Goal: Task Accomplishment & Management: Manage account settings

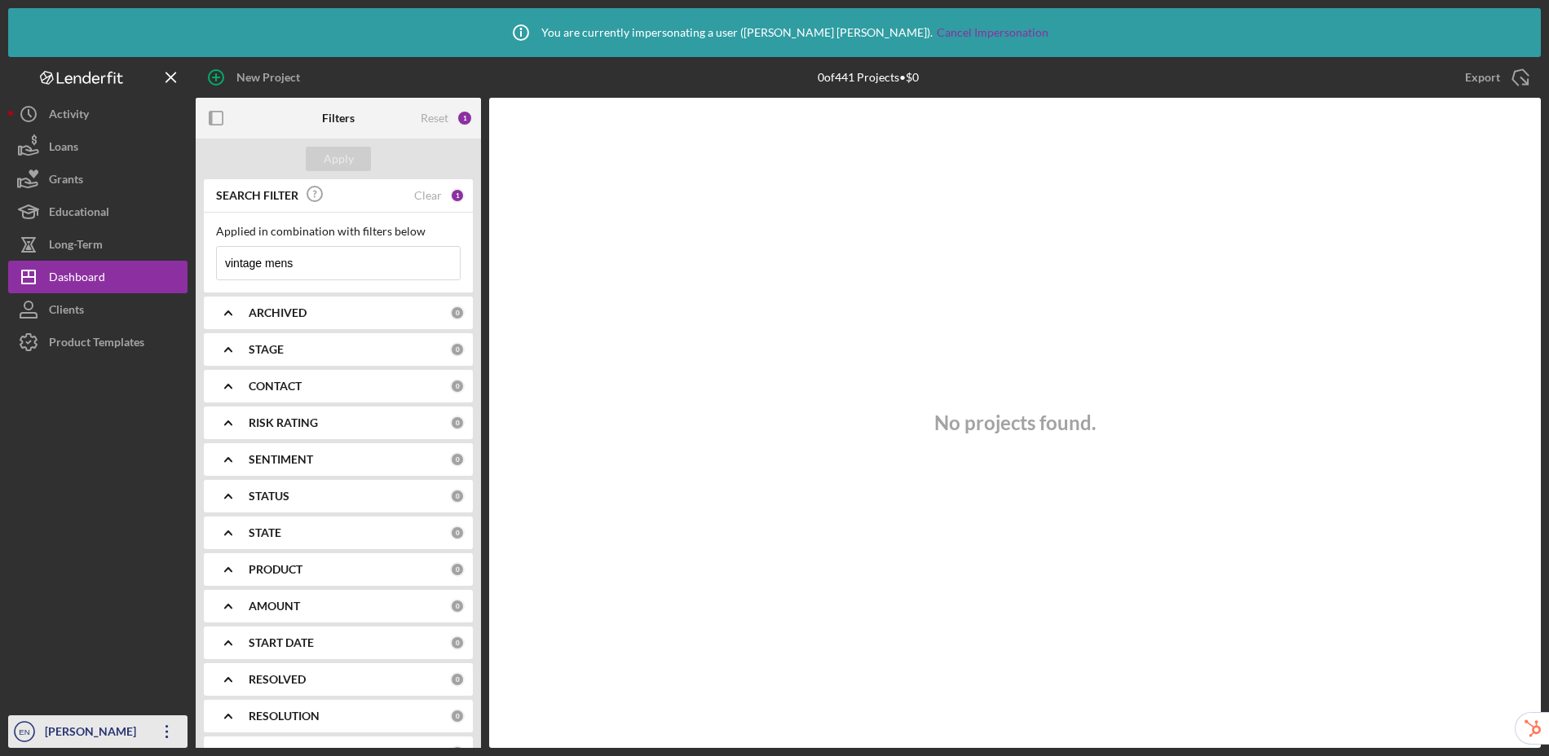
click at [93, 742] on div "[PERSON_NAME]" at bounding box center [94, 734] width 106 height 37
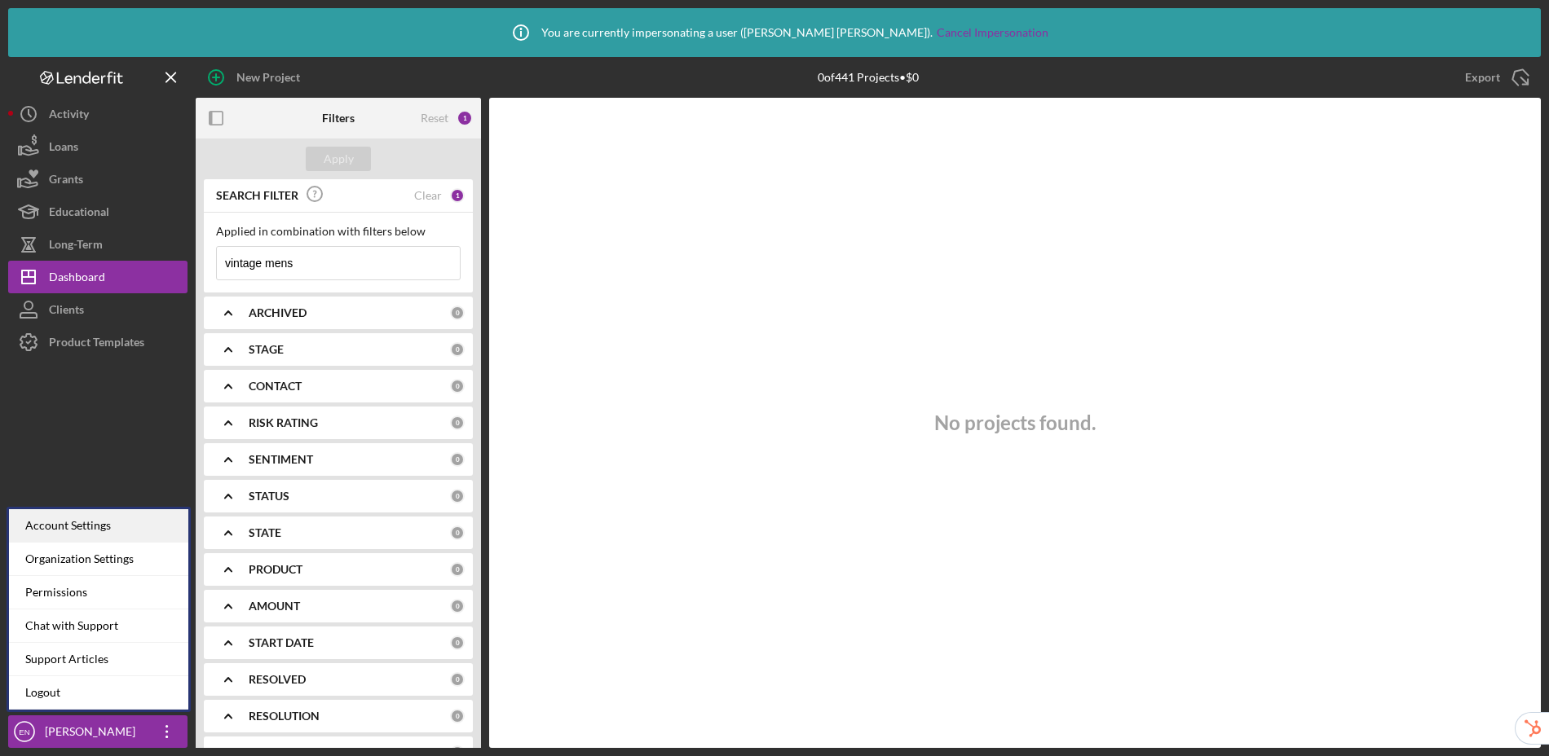
click at [90, 527] on div "Account Settings" at bounding box center [98, 525] width 179 height 33
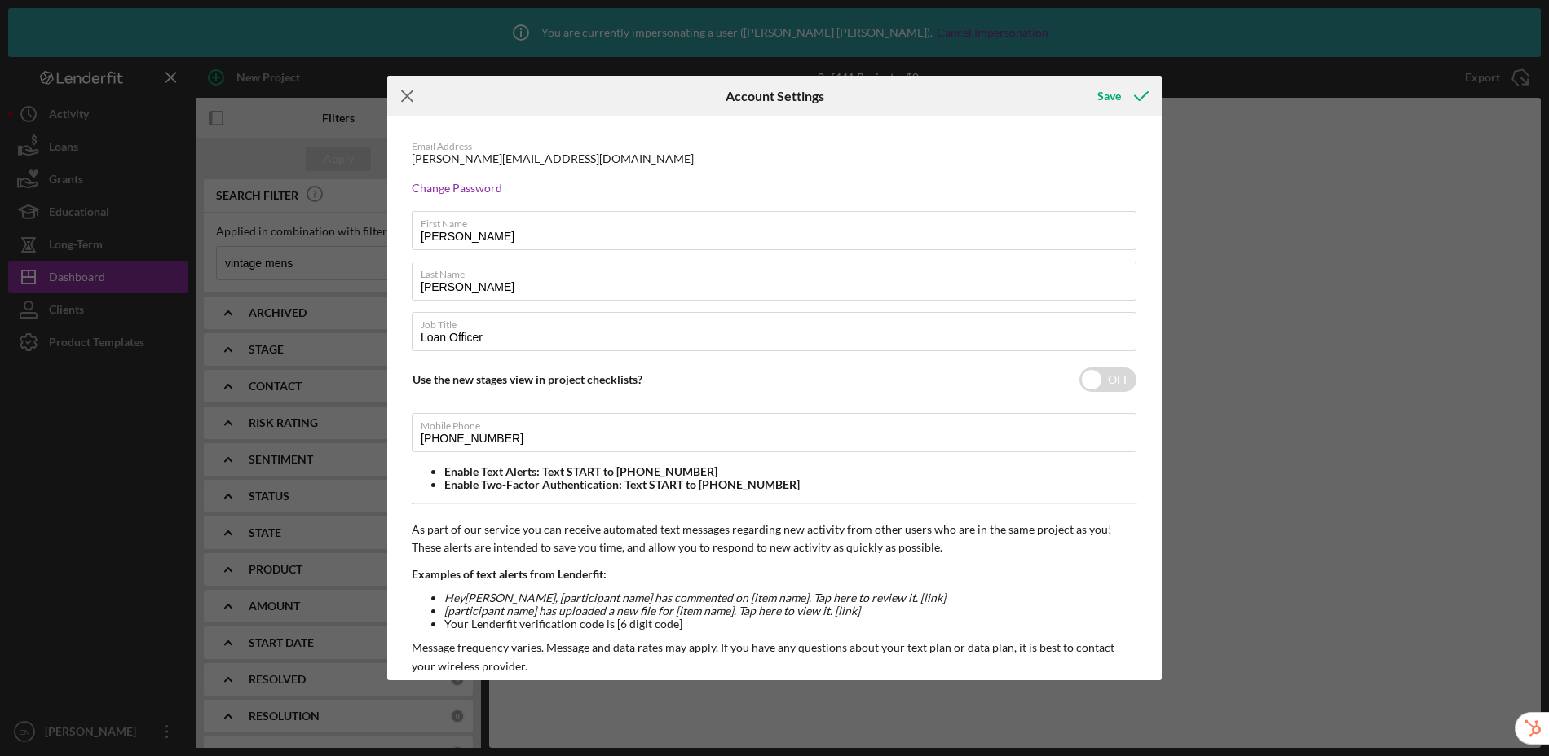
click at [403, 97] on icon "Icon/Menu Close" at bounding box center [407, 96] width 41 height 41
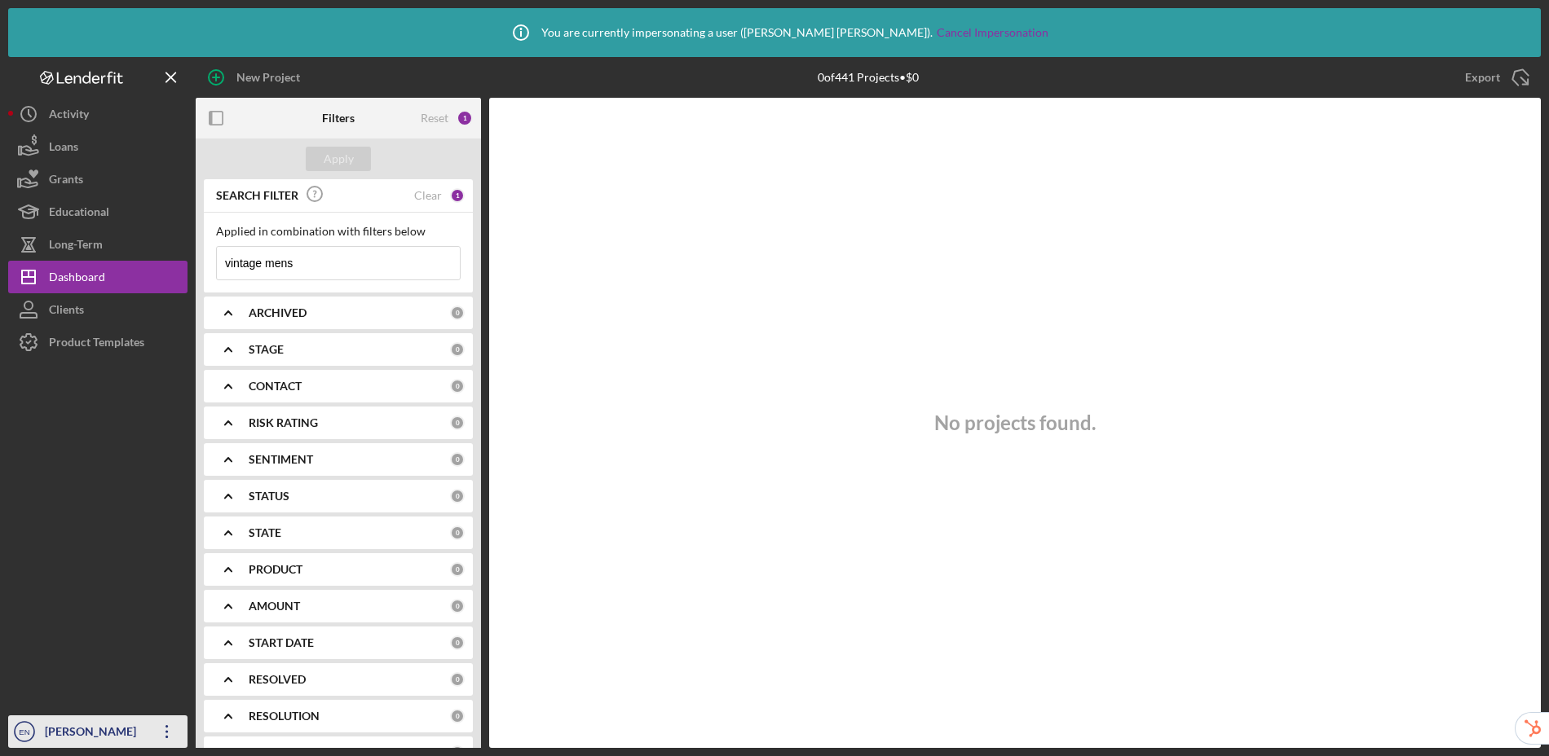
click at [57, 732] on div "[PERSON_NAME]" at bounding box center [94, 734] width 106 height 37
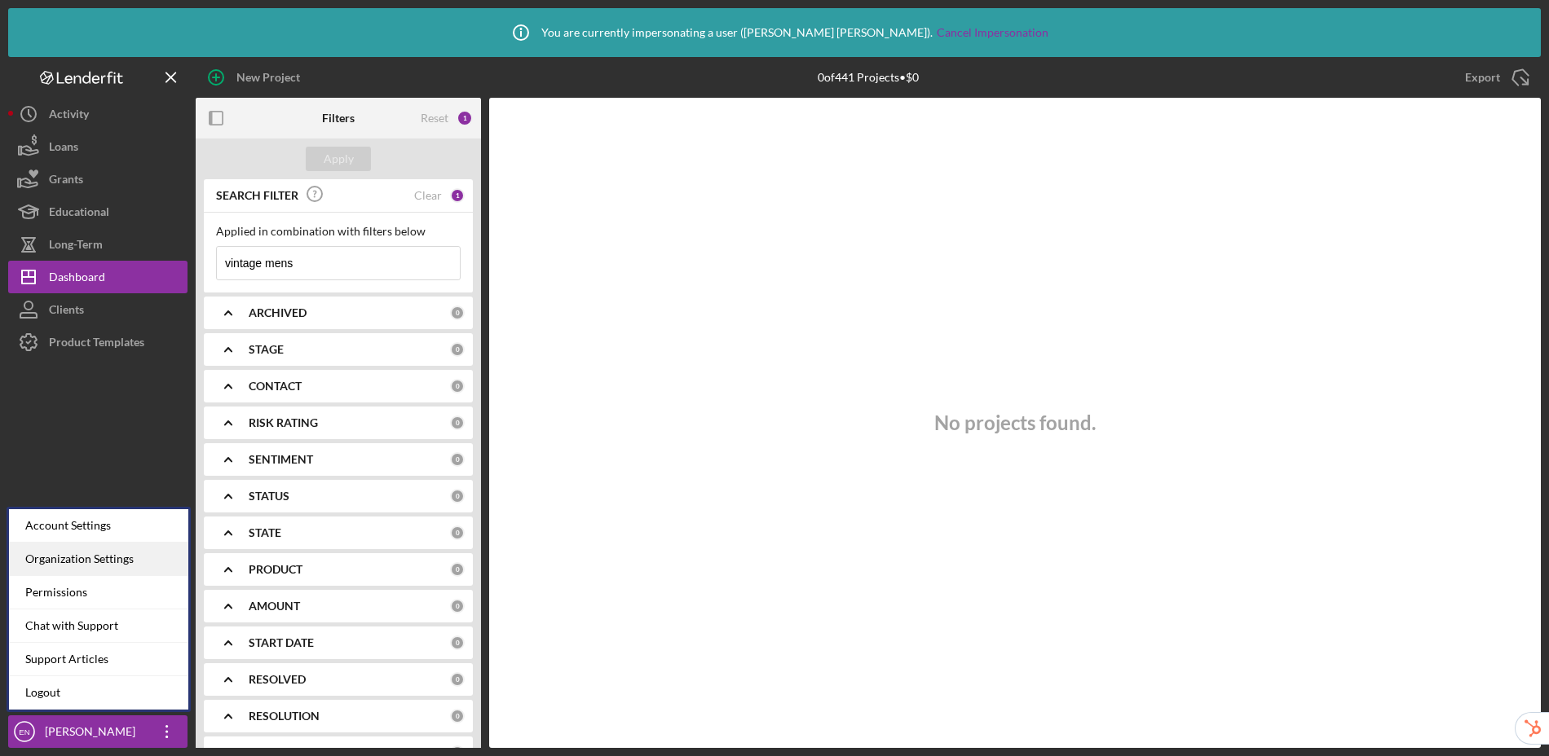
click at [119, 563] on div "Organization Settings" at bounding box center [98, 559] width 179 height 33
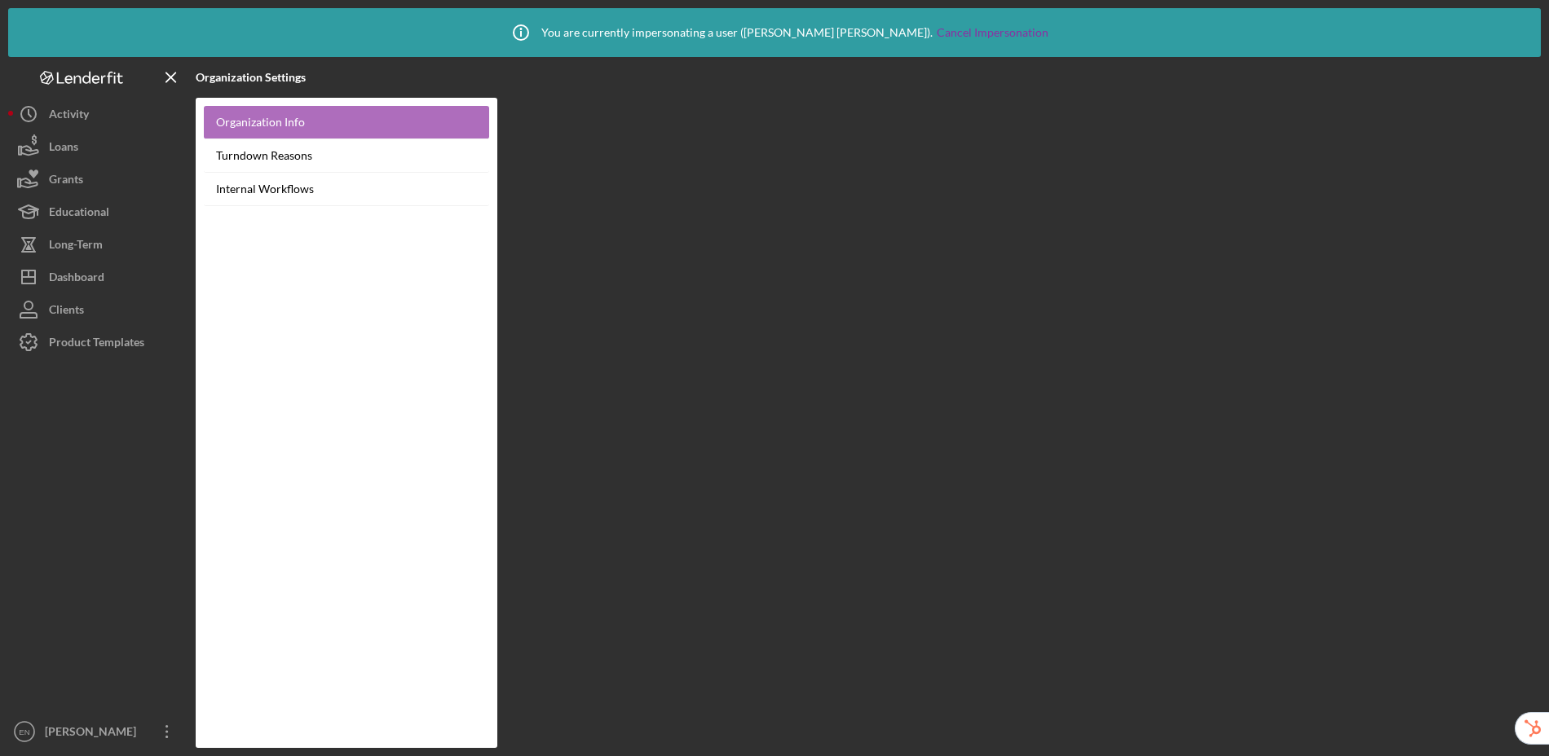
click at [288, 122] on link "Organization Info" at bounding box center [346, 122] width 285 height 33
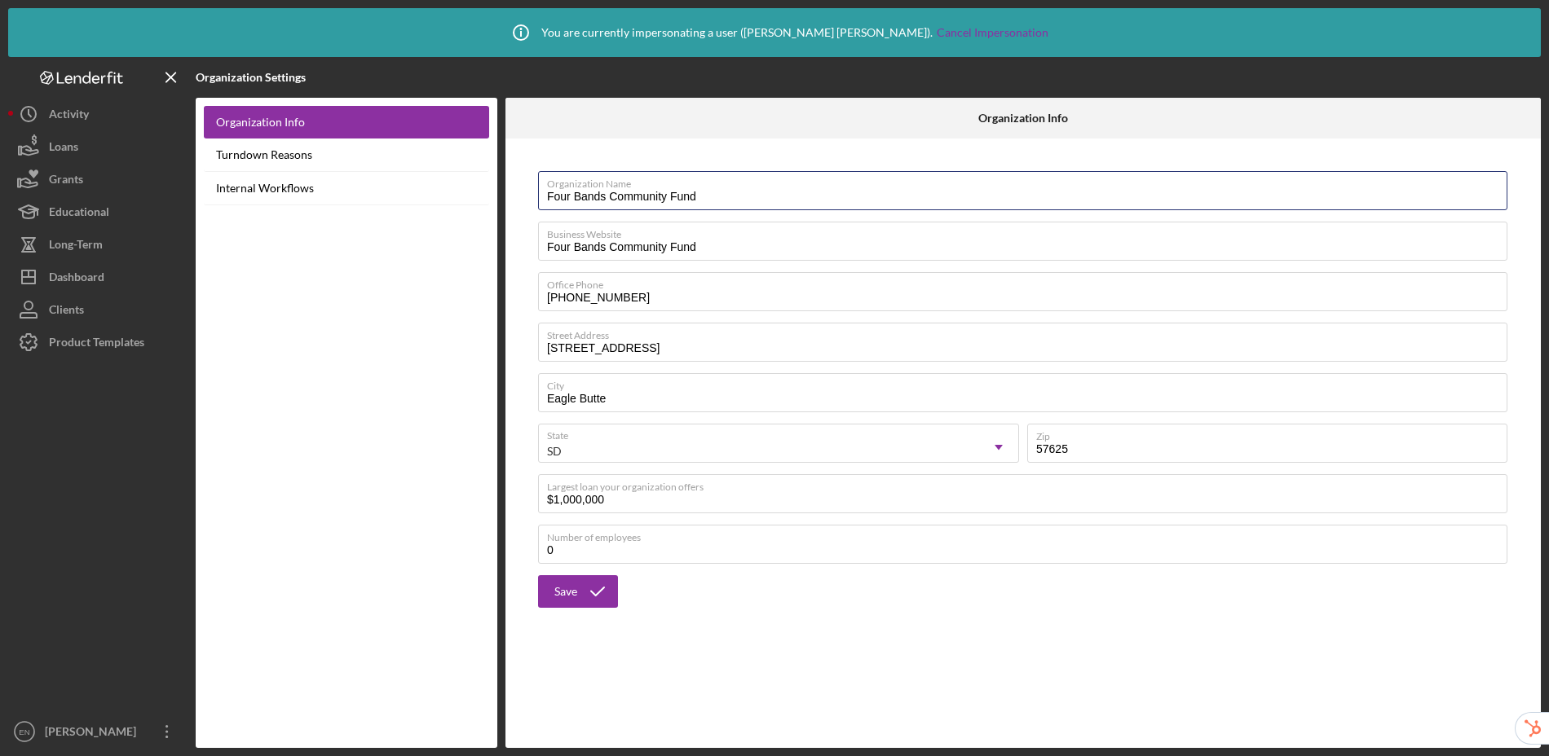
drag, startPoint x: 729, startPoint y: 198, endPoint x: 515, endPoint y: 197, distance: 213.5
click at [515, 197] on div "Organization Name Four Bands Community Fund Business Website Four Bands Communi…" at bounding box center [1022, 390] width 1019 height 486
click at [53, 274] on div "Dashboard" at bounding box center [76, 279] width 55 height 37
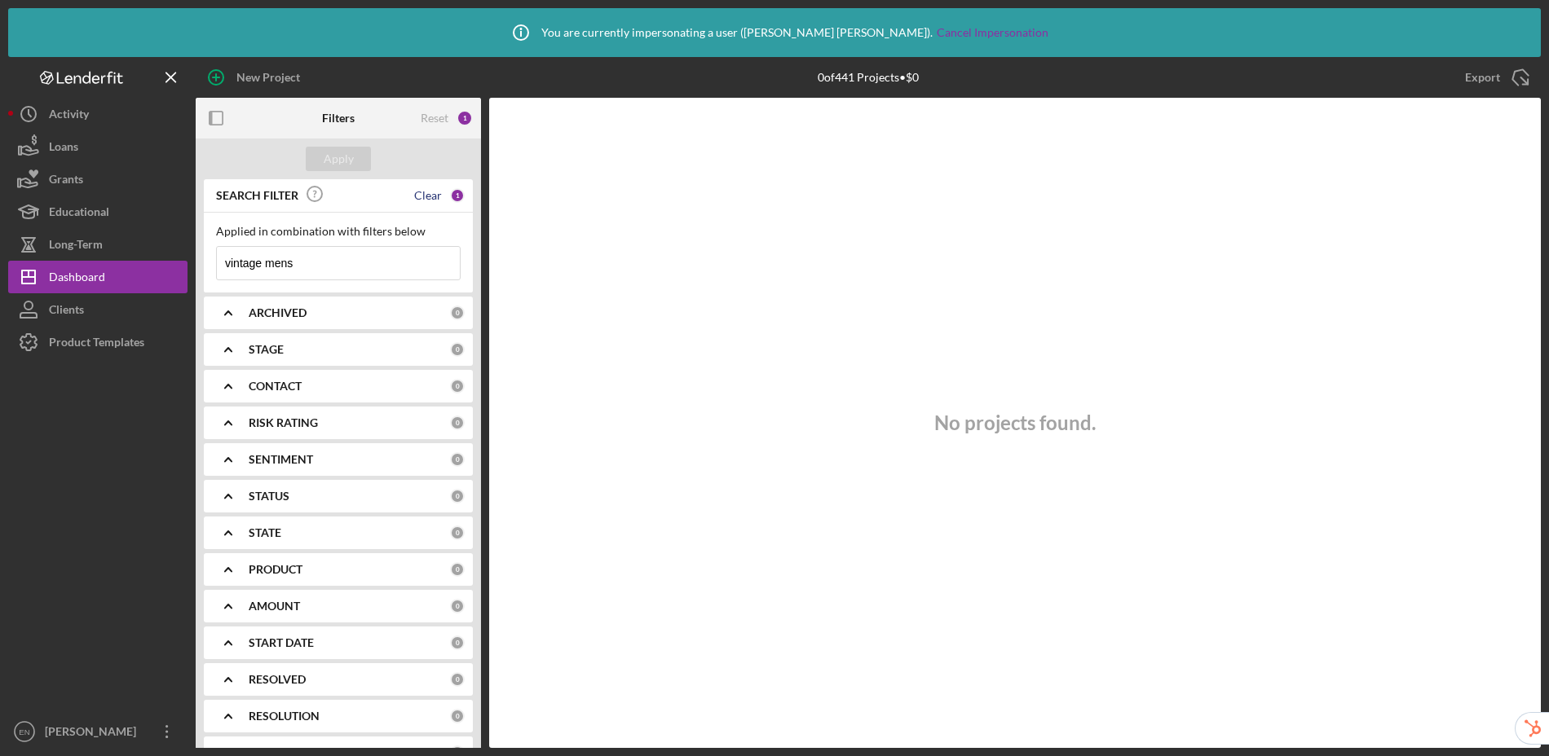
click at [425, 196] on div "Clear" at bounding box center [428, 195] width 28 height 13
click at [333, 164] on div "Apply" at bounding box center [339, 159] width 30 height 24
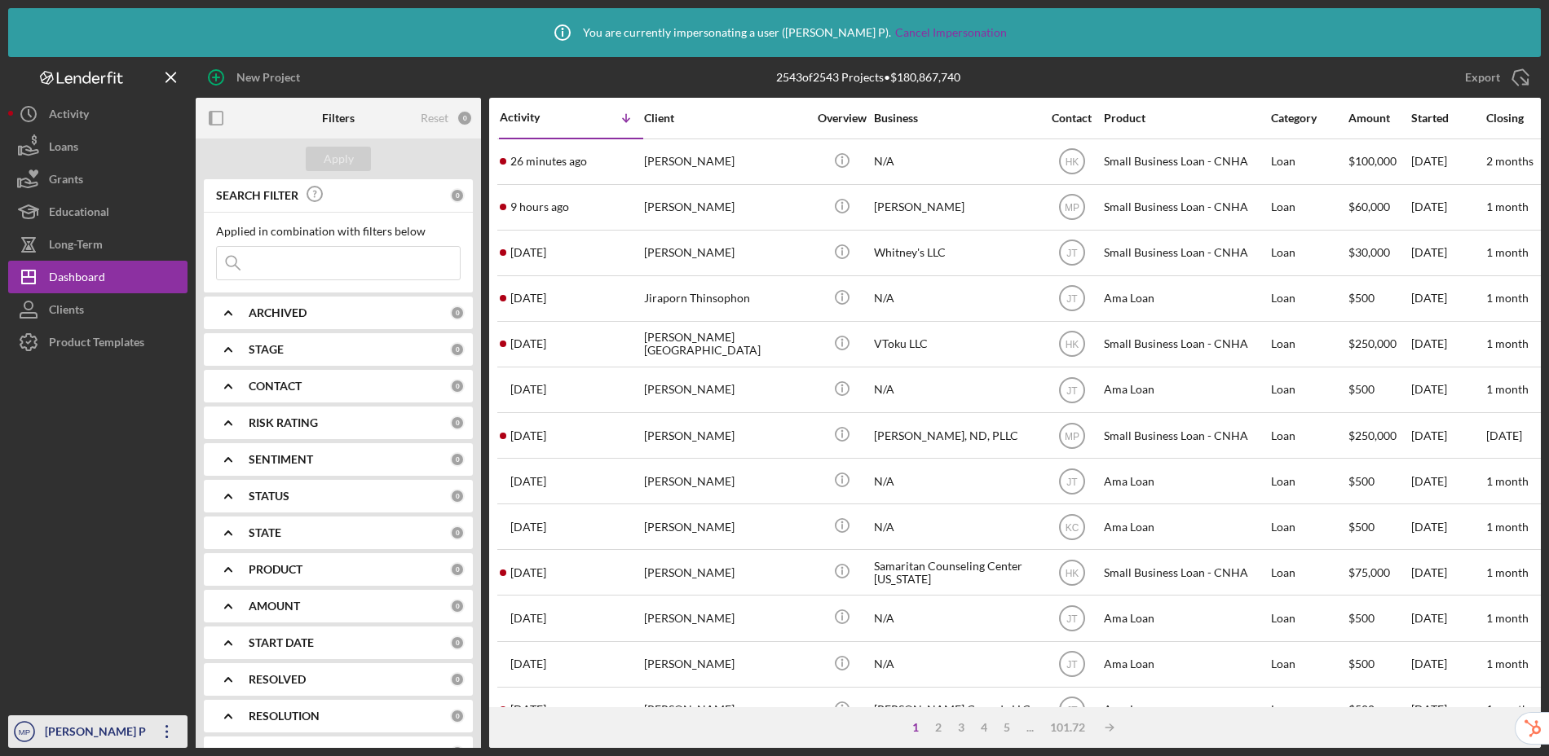
click at [84, 735] on div "[PERSON_NAME] P" at bounding box center [94, 734] width 106 height 37
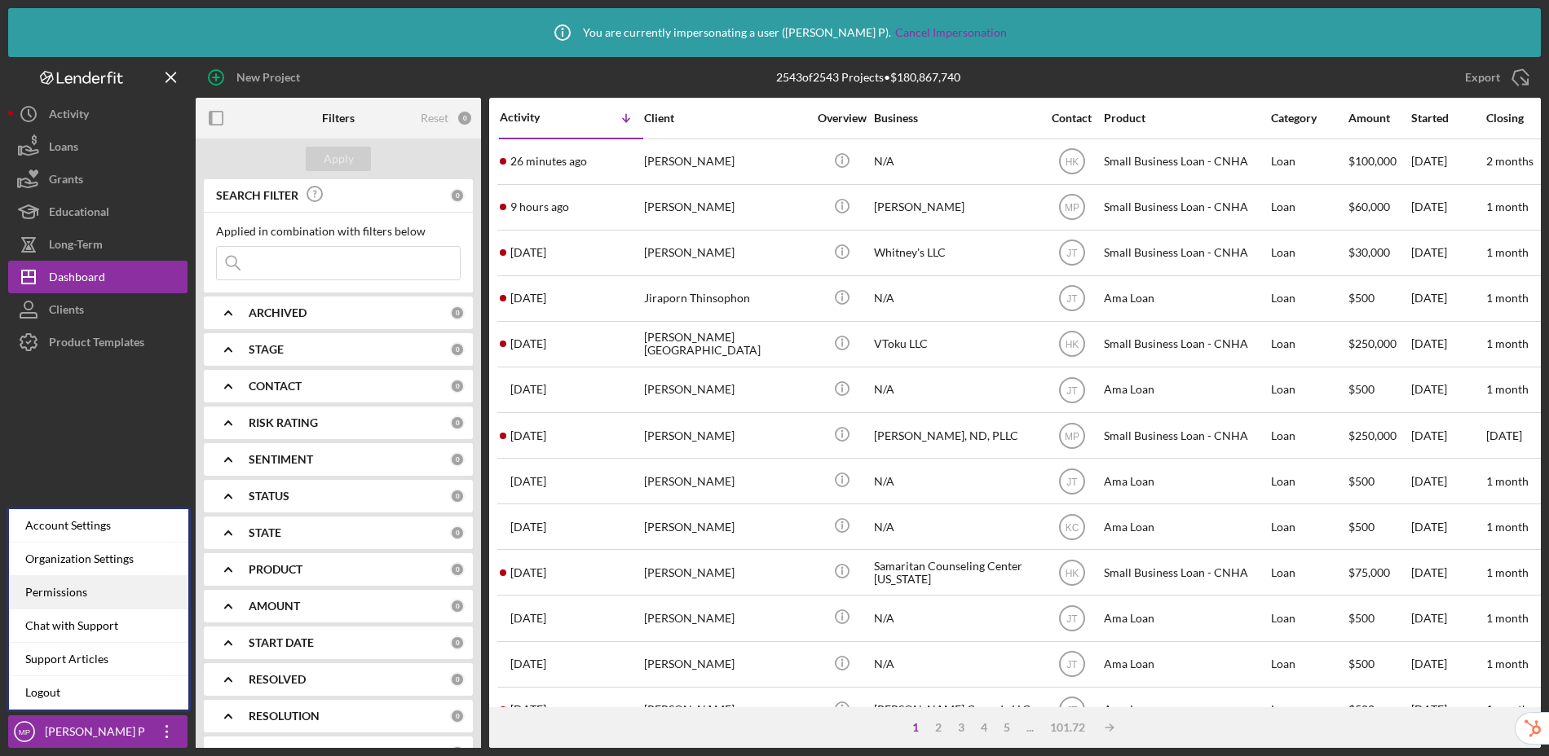
click at [94, 585] on div "Permissions" at bounding box center [98, 592] width 179 height 33
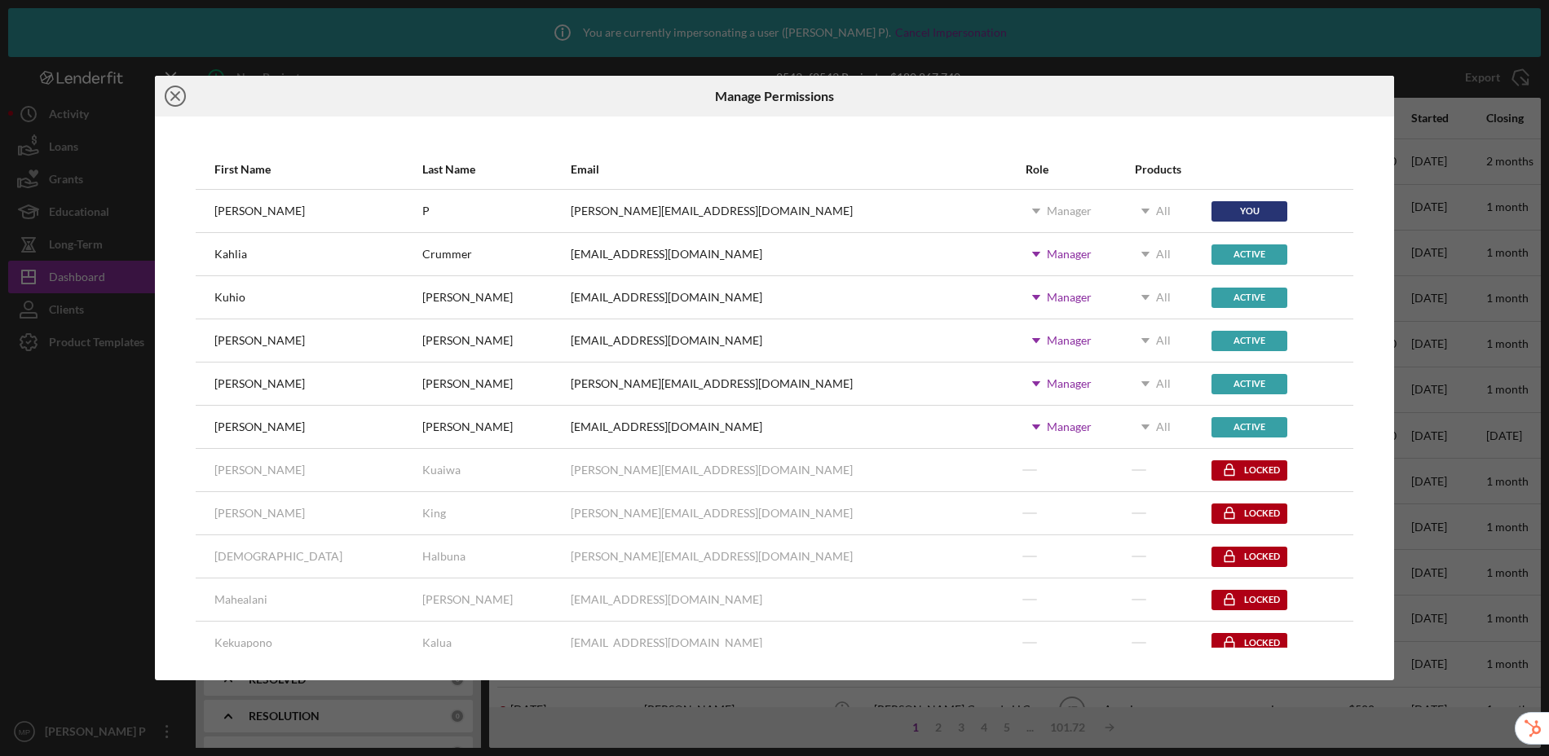
click at [179, 92] on line at bounding box center [175, 96] width 8 height 8
